Goal: Information Seeking & Learning: Learn about a topic

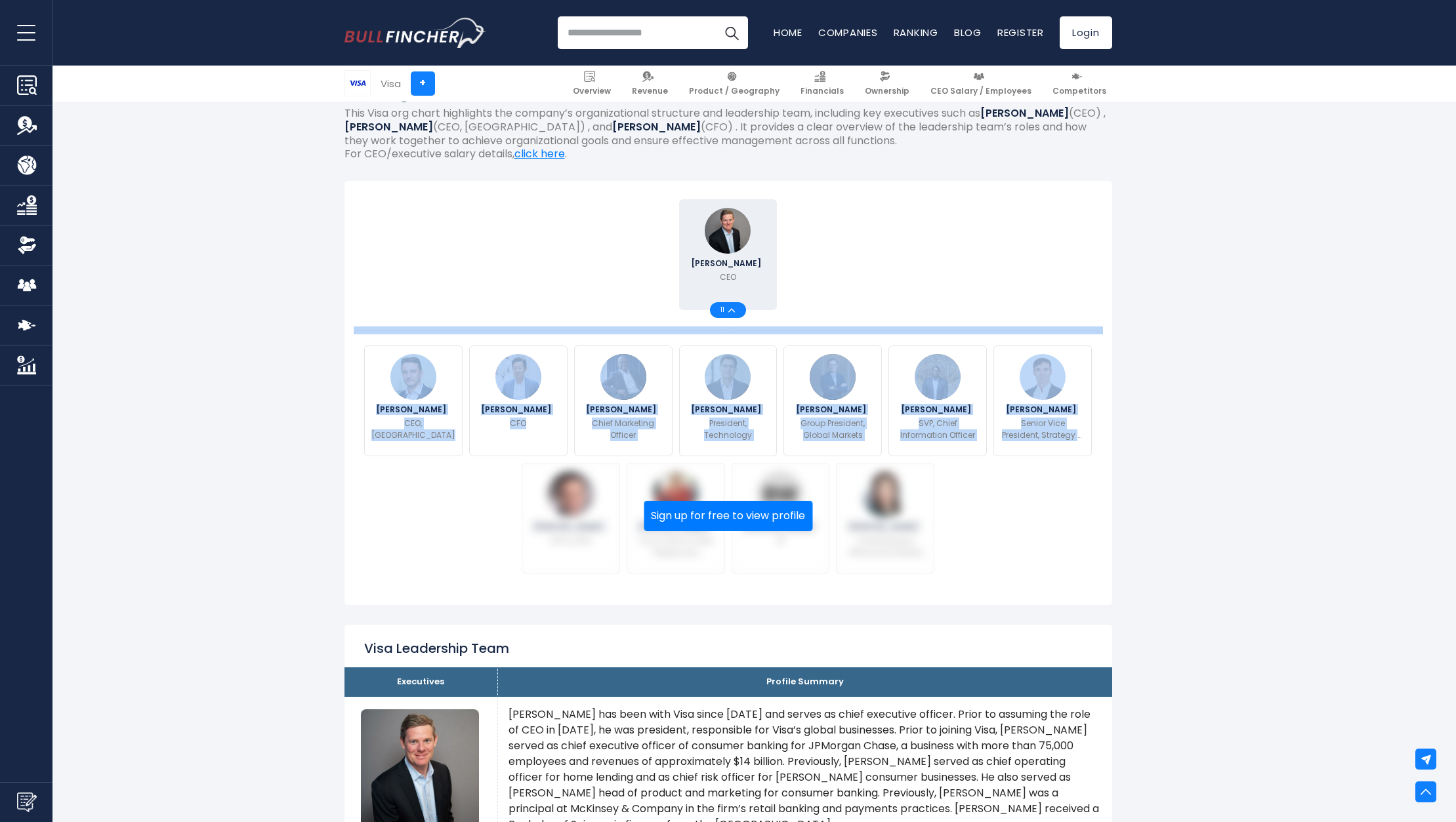
drag, startPoint x: 930, startPoint y: 396, endPoint x: 954, endPoint y: 281, distance: 117.5
click at [841, 326] on div "[PERSON_NAME] CEO 11 Sign up for free to view profile CFO VP" at bounding box center [728, 386] width 728 height 381
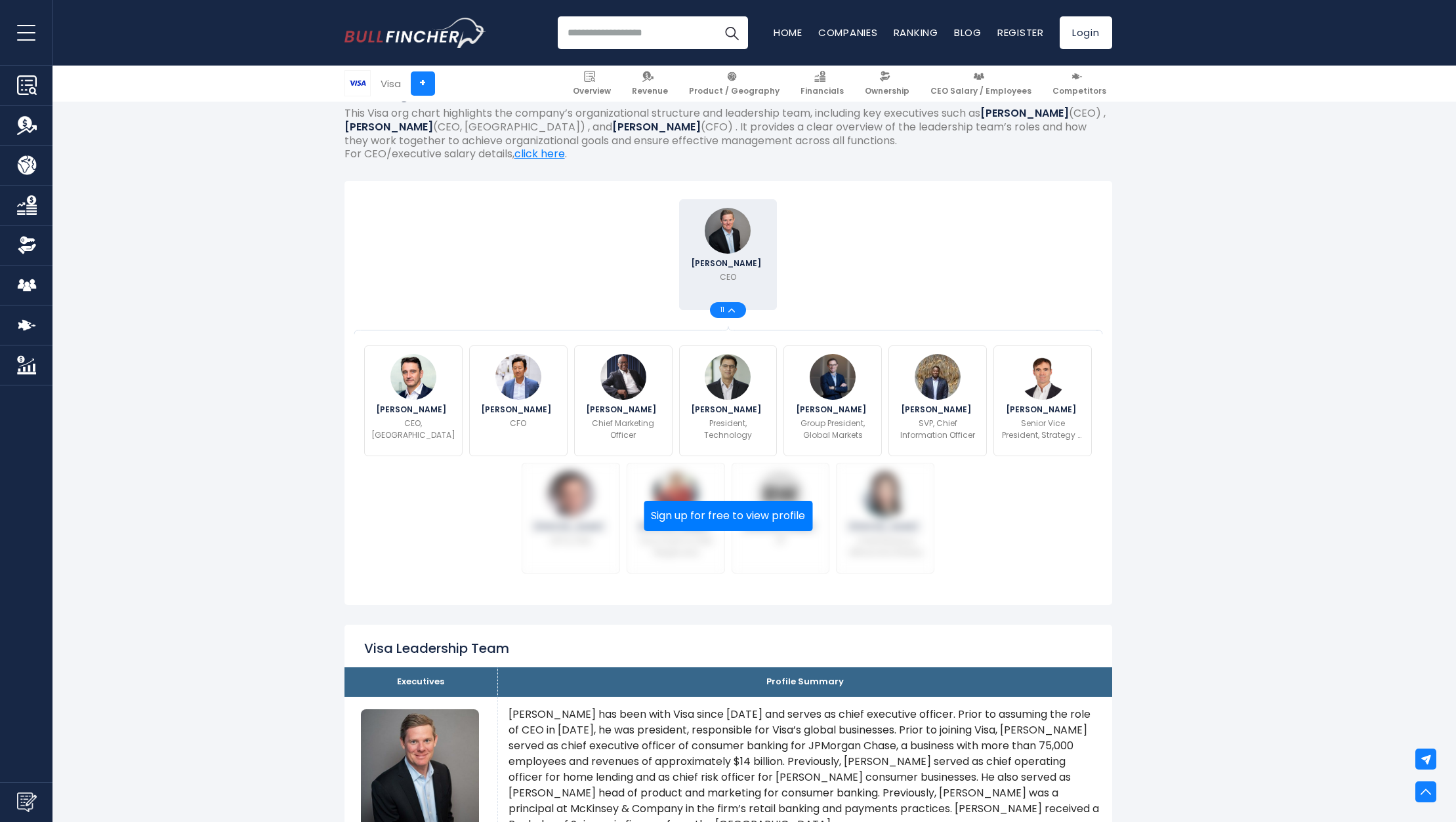
click at [972, 274] on div "[PERSON_NAME] CEO 11" at bounding box center [728, 255] width 735 height 118
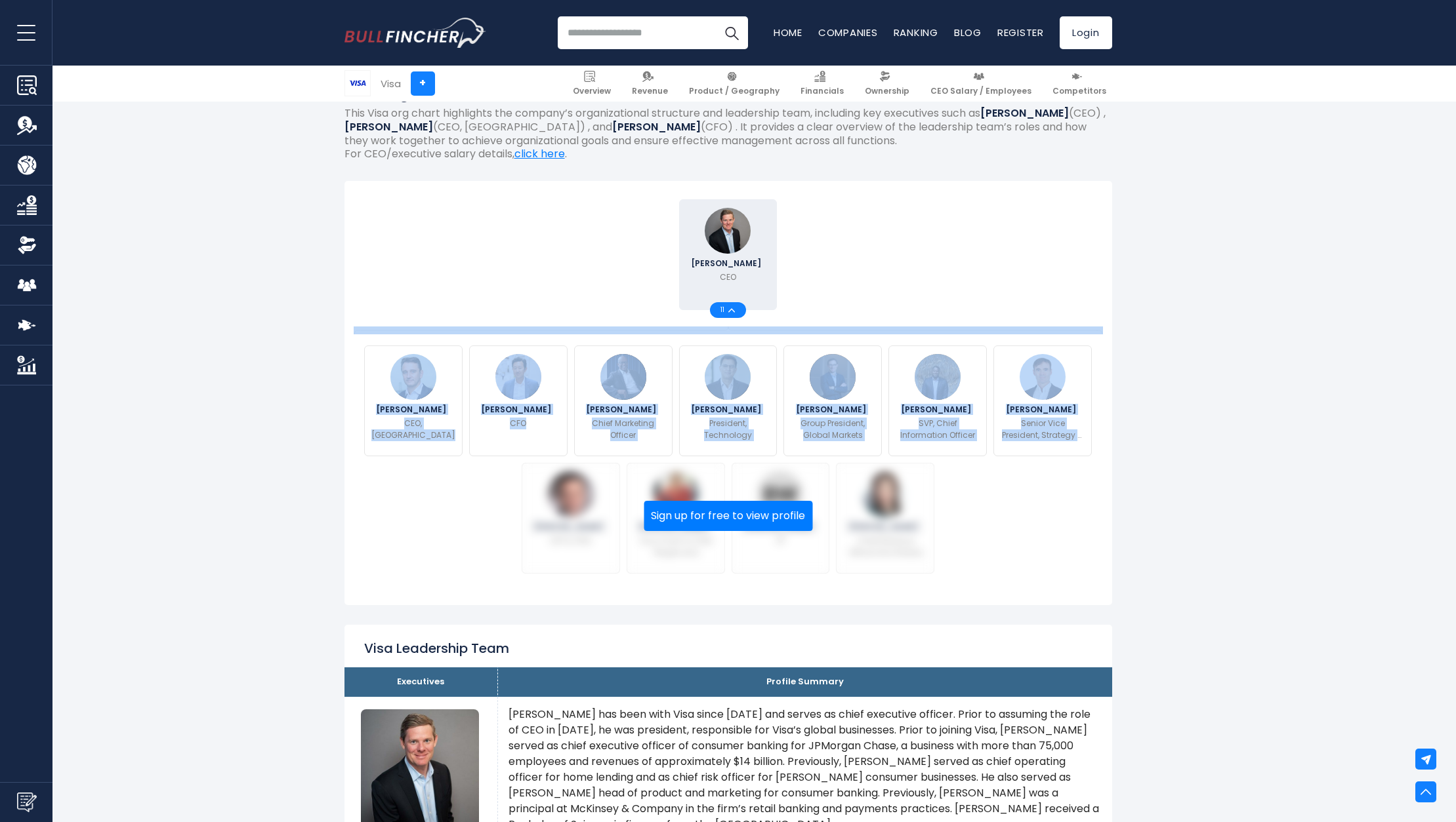
drag, startPoint x: 972, startPoint y: 274, endPoint x: 1077, endPoint y: 523, distance: 270.2
click at [1077, 523] on div "[PERSON_NAME] CEO 11 Sign up for free to view profile CFO VP" at bounding box center [728, 386] width 728 height 381
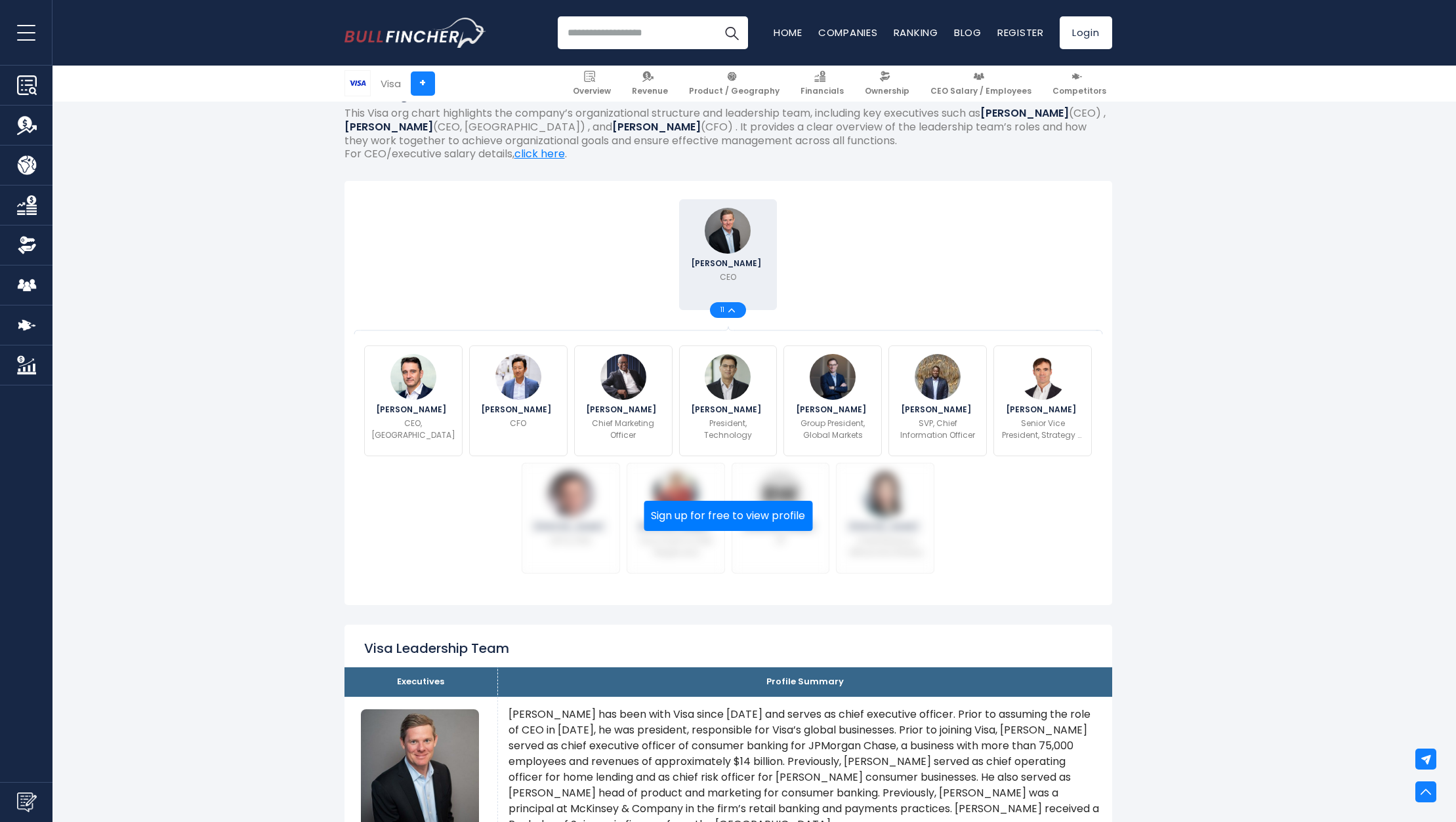
click at [1074, 537] on div "[PERSON_NAME] CEO, [GEOGRAPHIC_DATA] [PERSON_NAME] CFO [PERSON_NAME] [PERSON_NA…" at bounding box center [728, 460] width 735 height 235
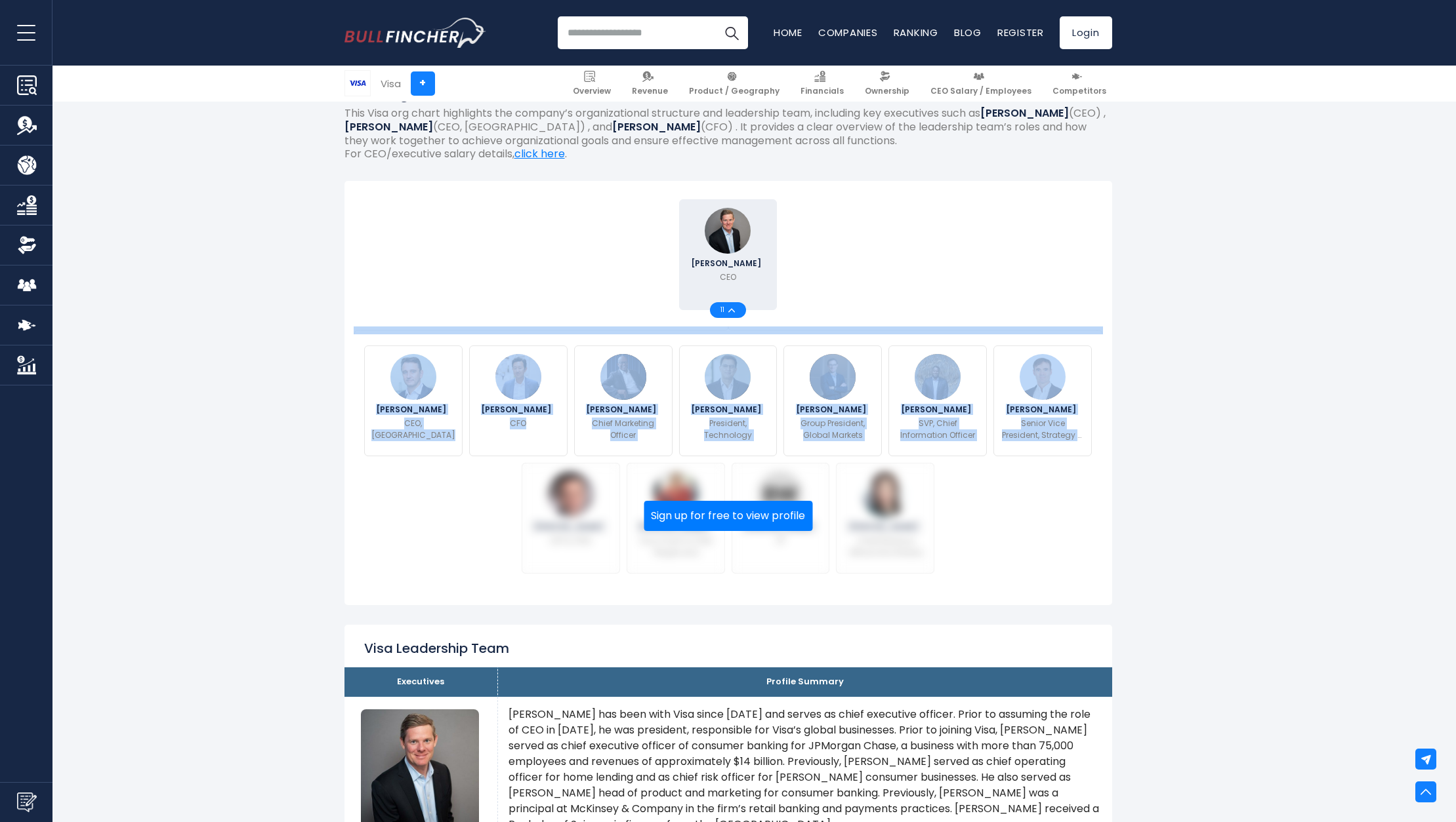
drag, startPoint x: 1070, startPoint y: 528, endPoint x: 963, endPoint y: 173, distance: 370.8
drag, startPoint x: 963, startPoint y: 173, endPoint x: 1087, endPoint y: 403, distance: 261.3
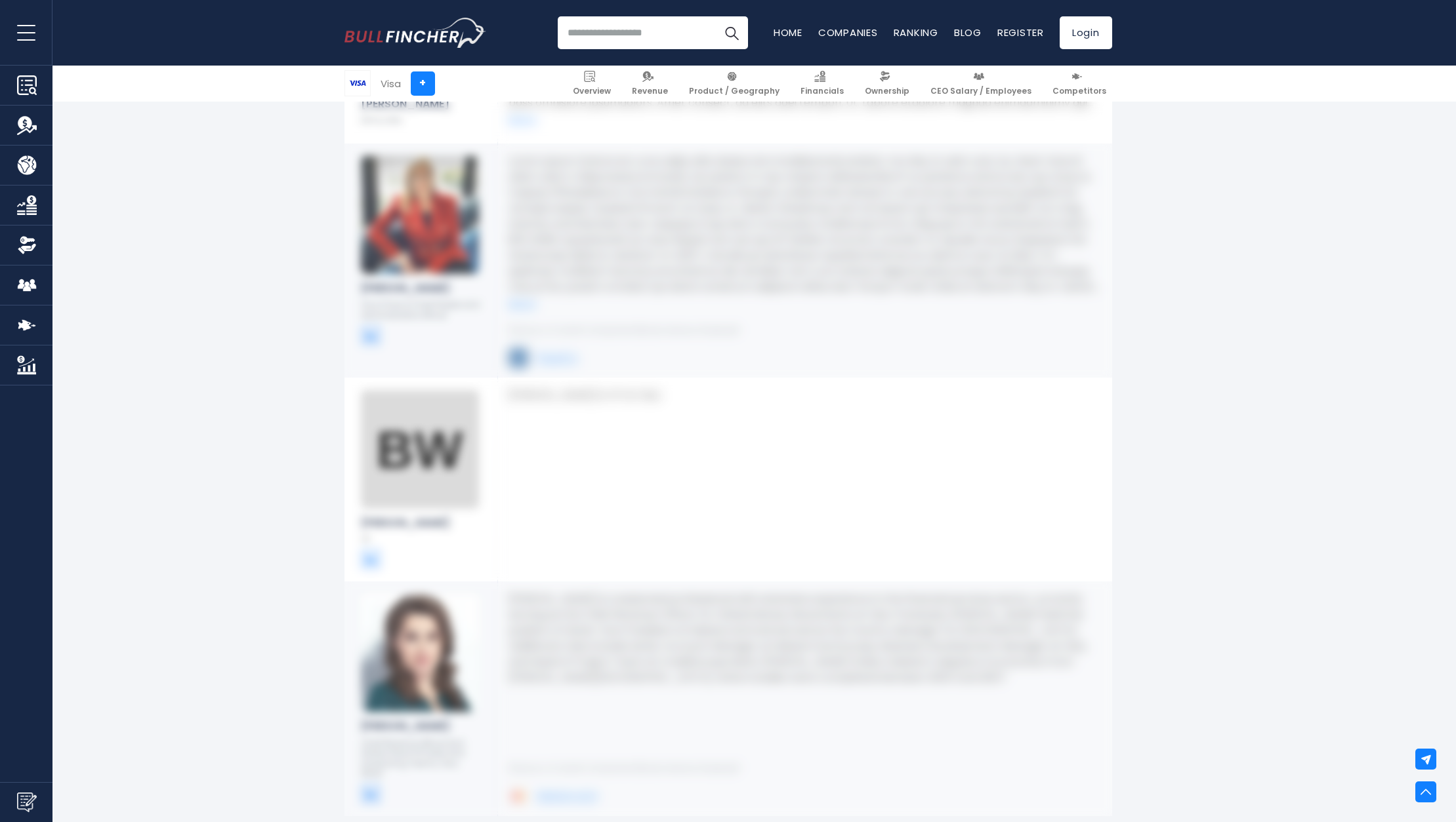
scroll to position [2452, 0]
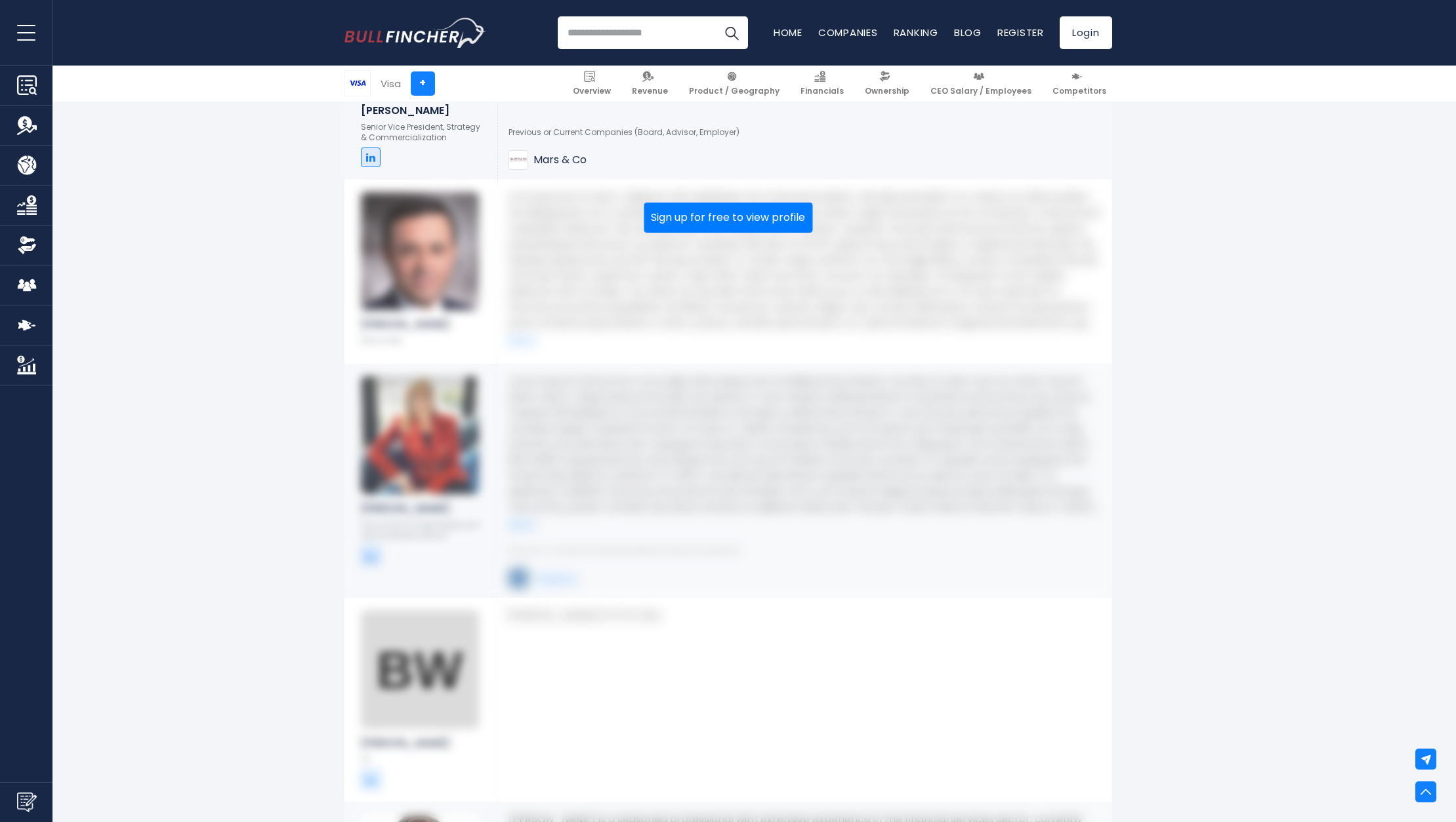
click at [677, 440] on p at bounding box center [805, 444] width 593 height 141
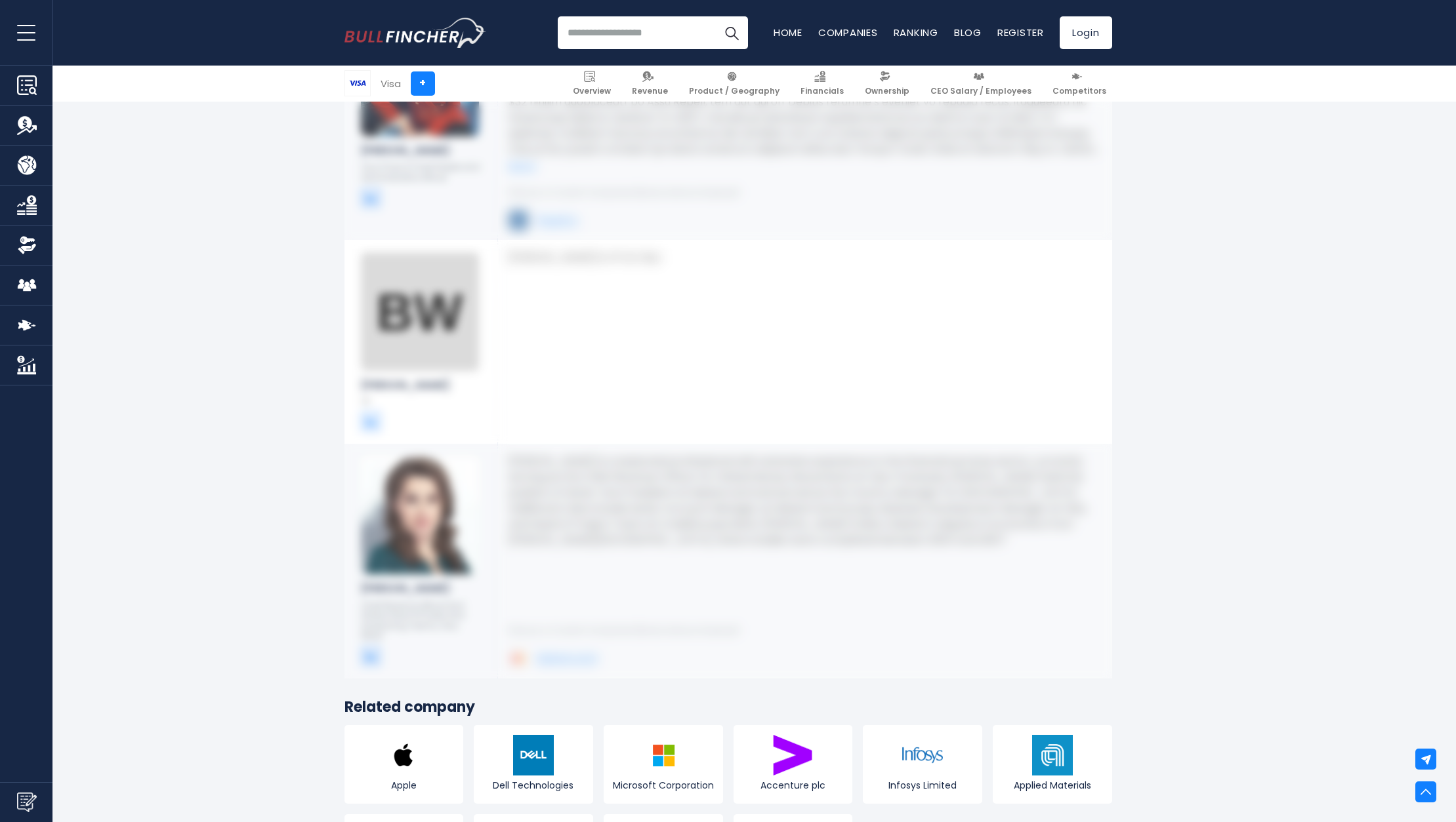
scroll to position [0, 0]
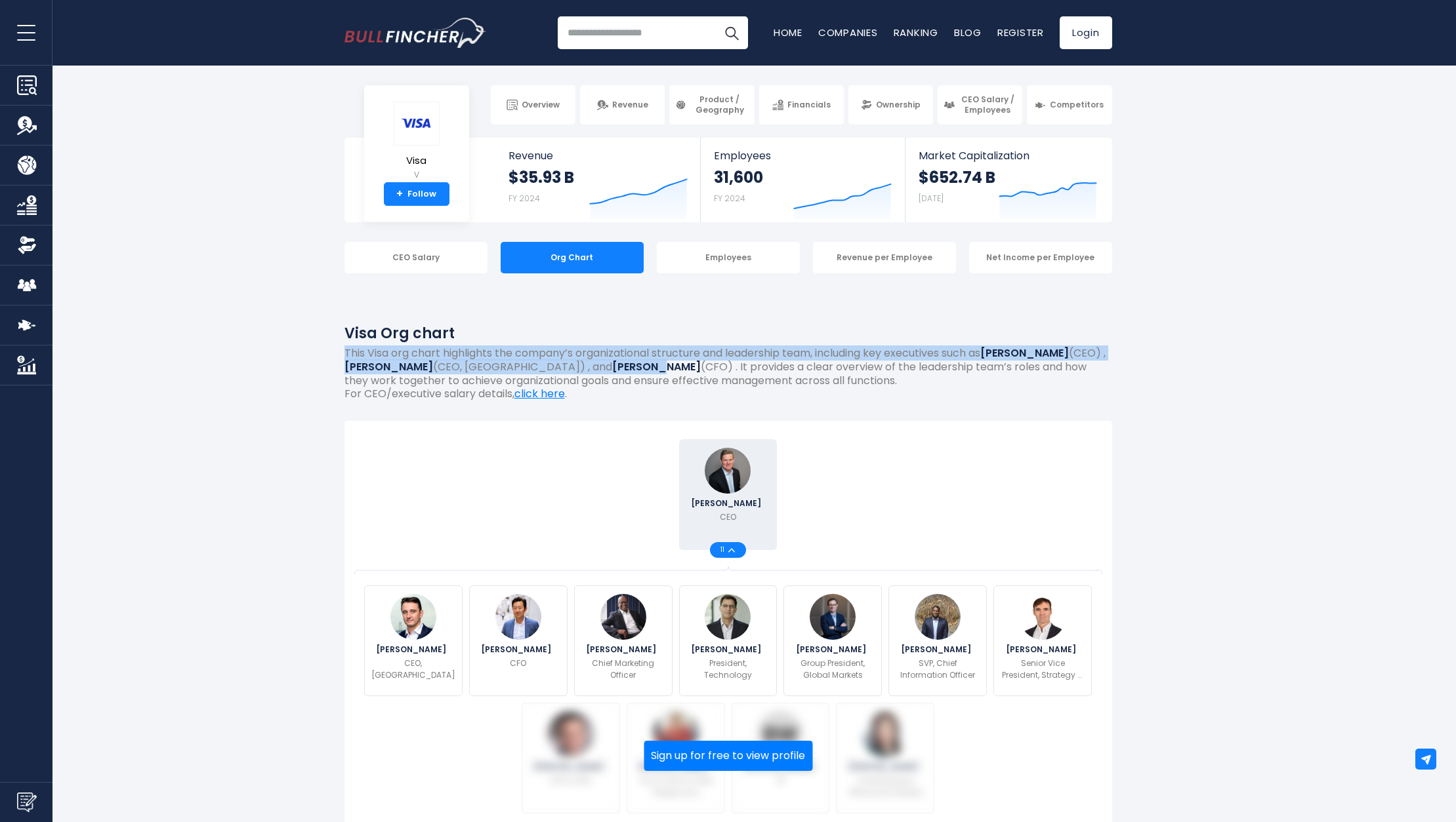
drag, startPoint x: 609, startPoint y: 366, endPoint x: 726, endPoint y: 334, distance: 121.3
click at [726, 334] on div "Visa Org chart This Visa org chart highlights the company’s organizational stru…" at bounding box center [728, 347] width 767 height 109
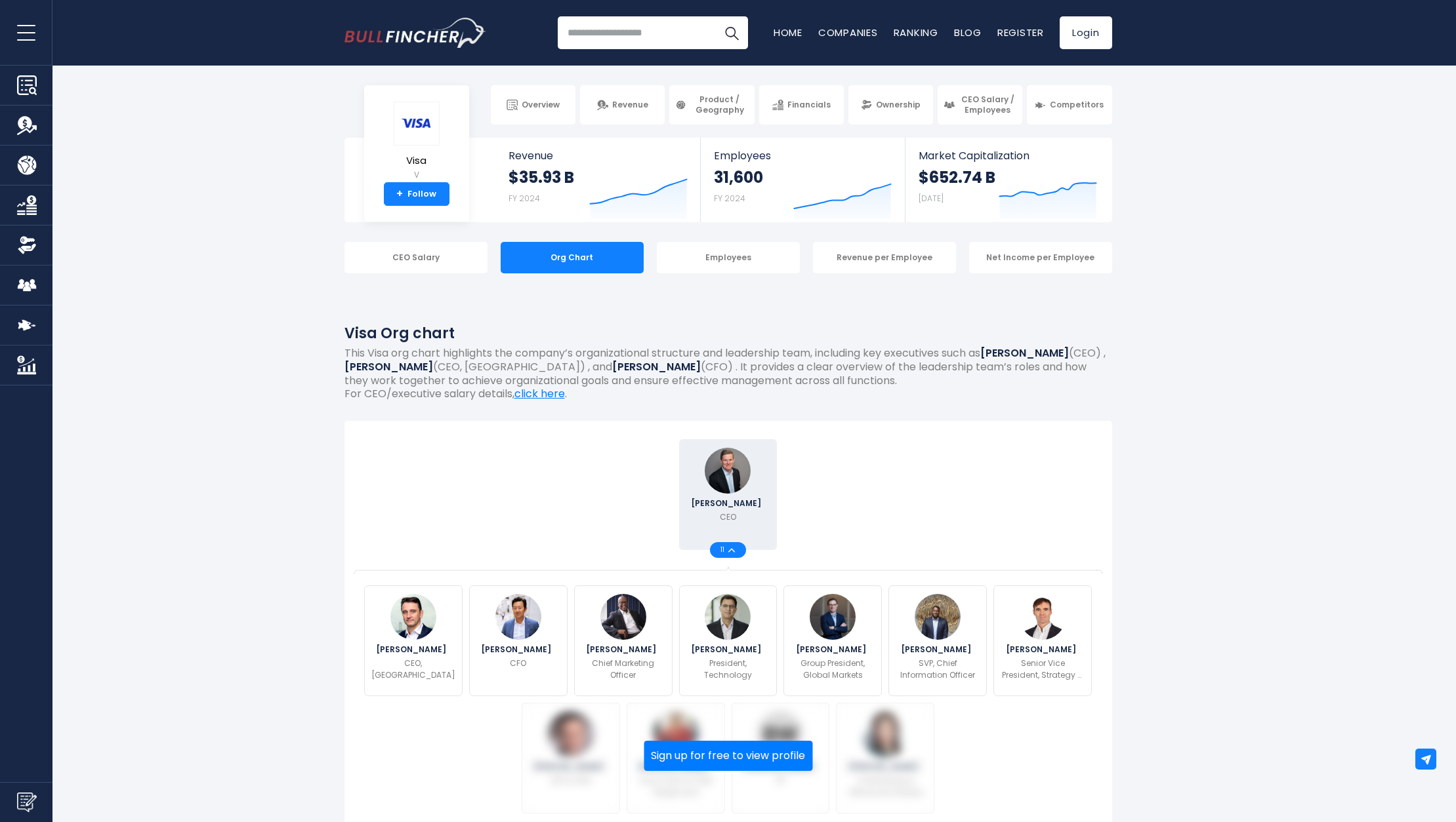
click at [725, 333] on h1 "Visa Org chart" at bounding box center [728, 333] width 767 height 21
drag, startPoint x: 725, startPoint y: 332, endPoint x: 725, endPoint y: 357, distance: 25.0
click at [725, 357] on div "Visa Org chart This Visa org chart highlights the company’s organizational stru…" at bounding box center [728, 347] width 767 height 109
click at [725, 357] on p "This Visa org chart highlights the company’s organizational structure and leade…" at bounding box center [728, 367] width 767 height 41
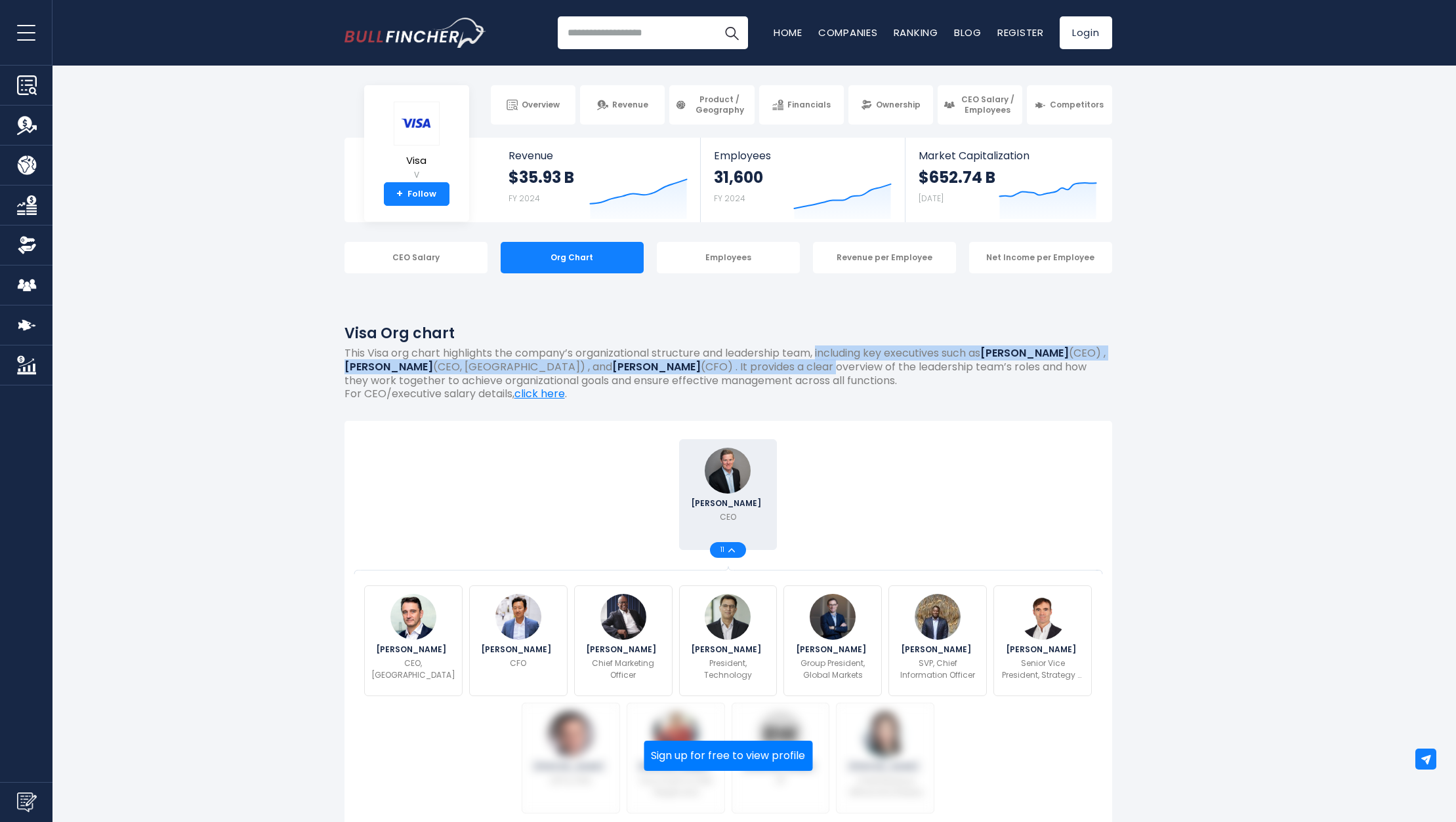
drag, startPoint x: 725, startPoint y: 357, endPoint x: 722, endPoint y: 372, distance: 15.3
click at [722, 372] on p "This Visa org chart highlights the company’s organizational structure and leade…" at bounding box center [728, 367] width 767 height 41
drag, startPoint x: 722, startPoint y: 372, endPoint x: 705, endPoint y: 348, distance: 29.4
click at [705, 348] on p "This Visa org chart highlights the company’s organizational structure and leade…" at bounding box center [728, 367] width 767 height 41
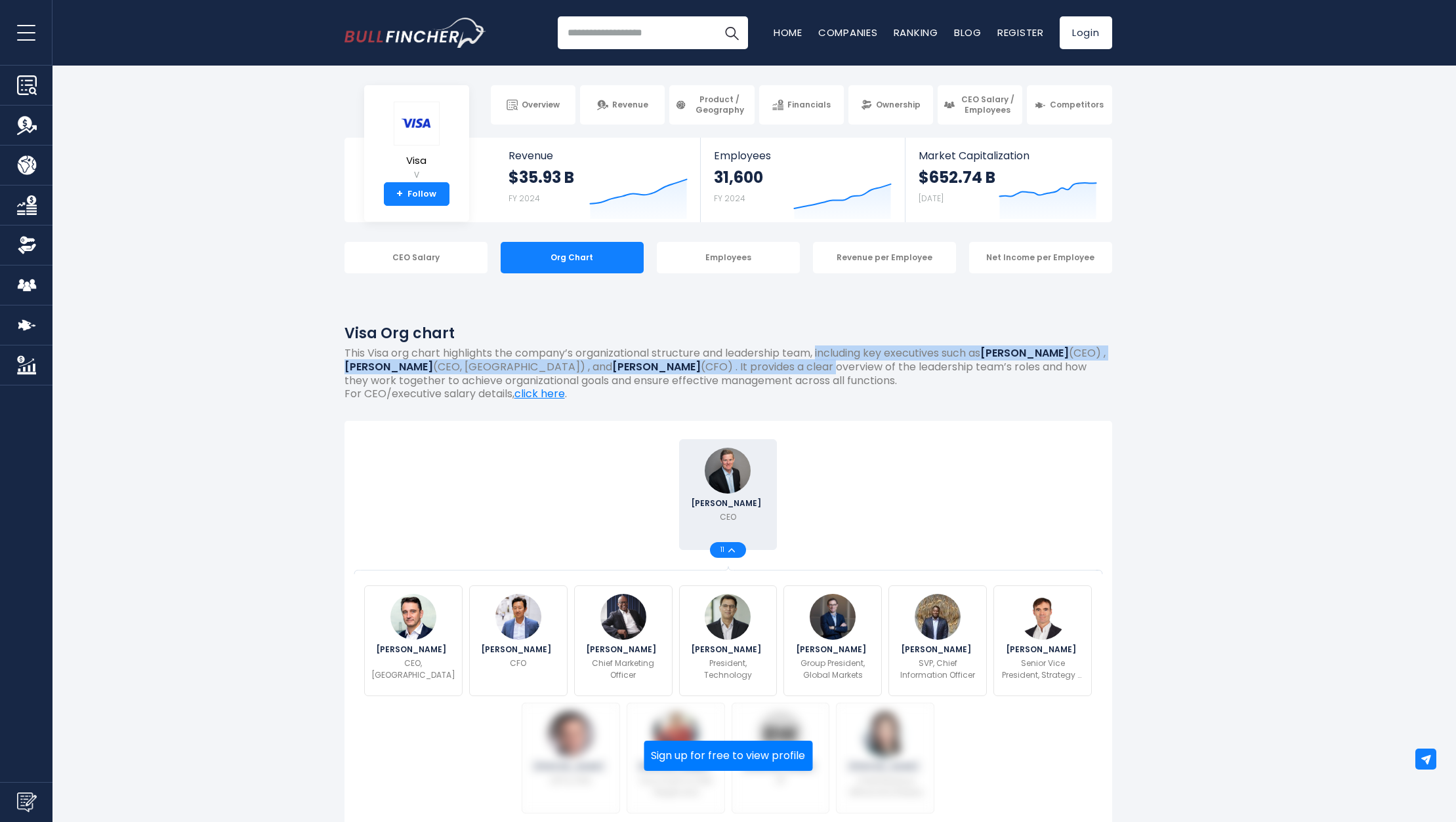
click at [705, 347] on p "This Visa org chart highlights the company’s organizational structure and leade…" at bounding box center [728, 367] width 767 height 41
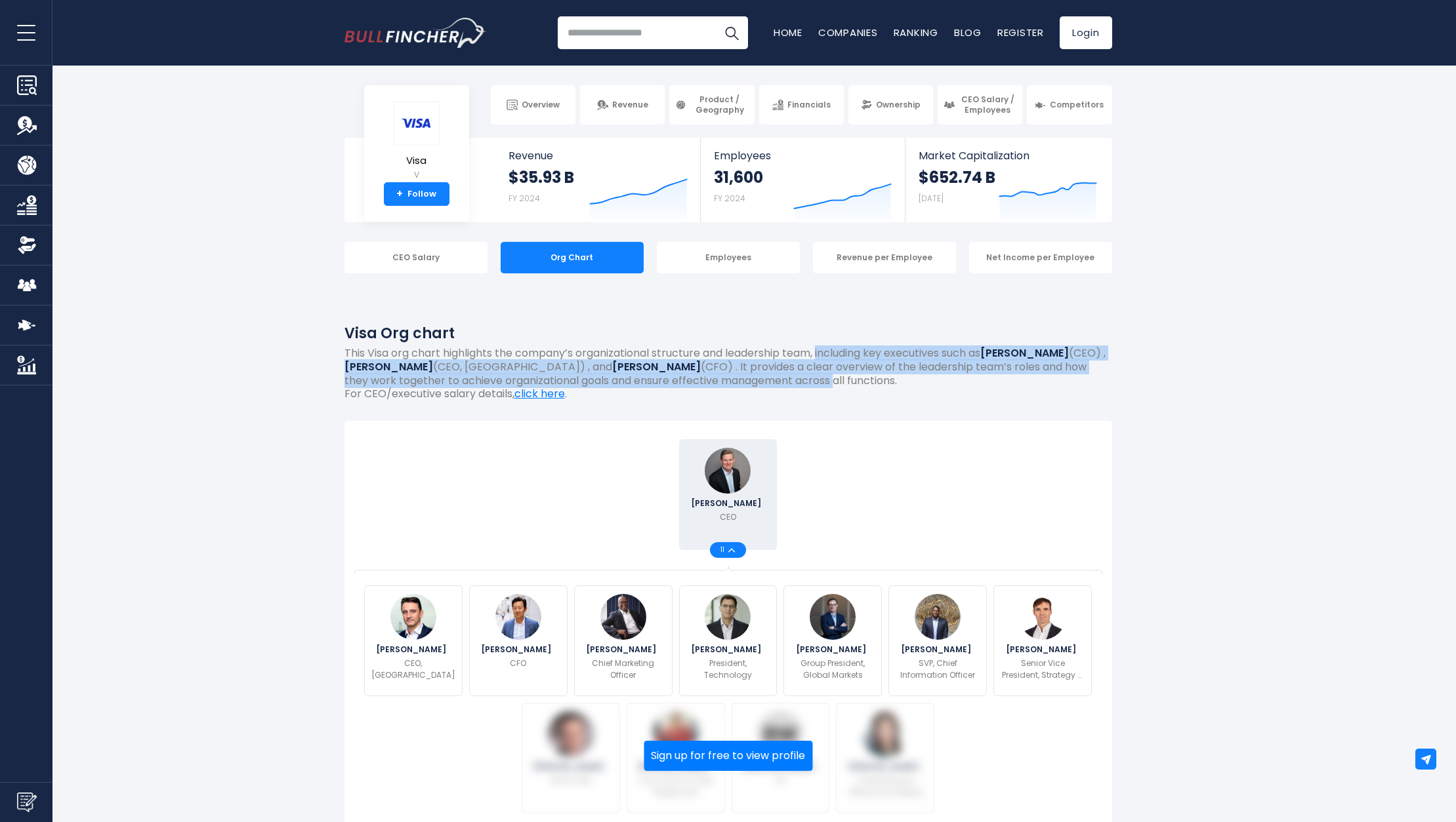
drag, startPoint x: 704, startPoint y: 348, endPoint x: 705, endPoint y: 382, distance: 34.0
click at [705, 382] on p "This Visa org chart highlights the company’s organizational structure and leade…" at bounding box center [728, 367] width 767 height 41
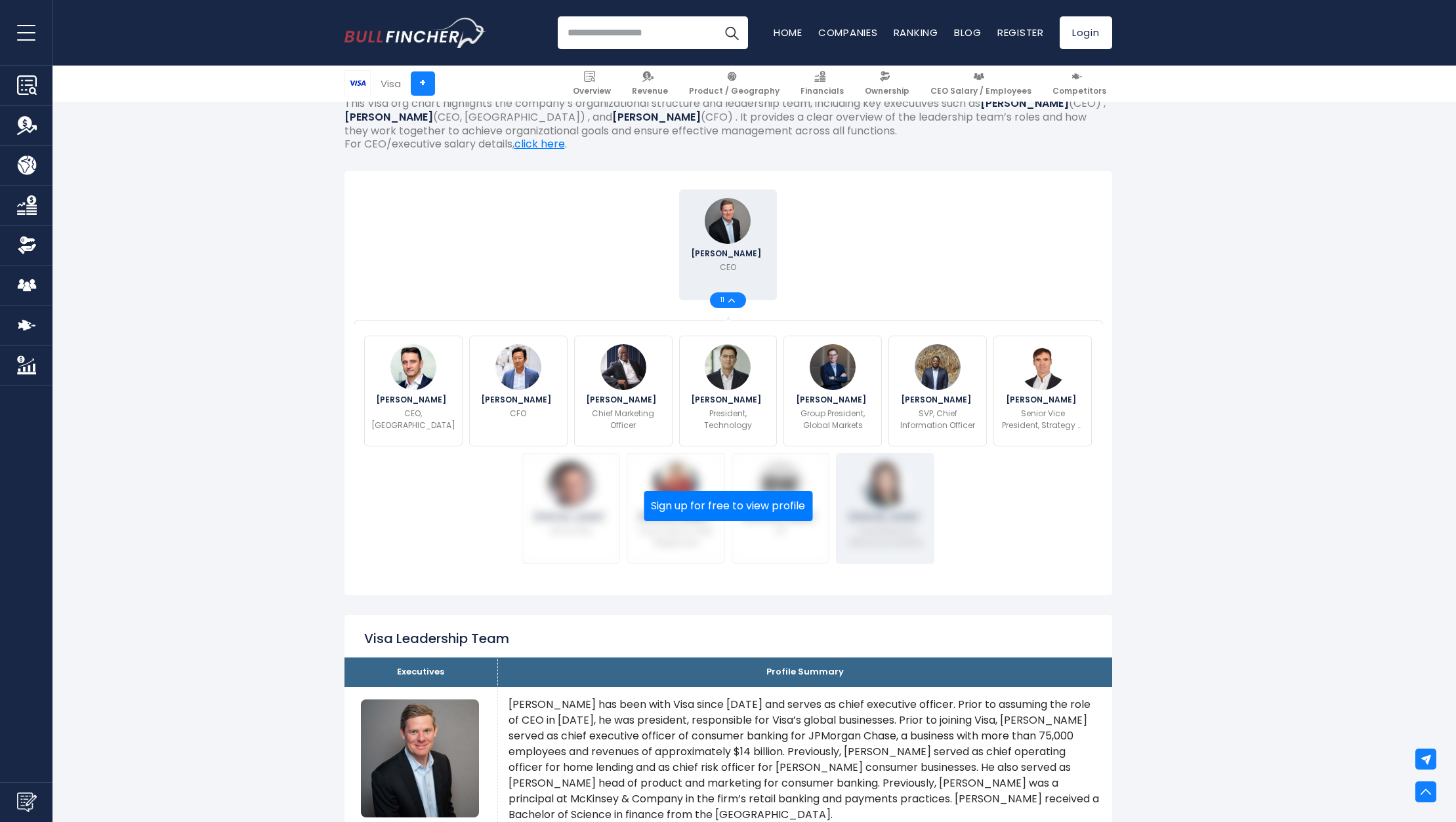
scroll to position [233, 0]
